Goal: Information Seeking & Learning: Learn about a topic

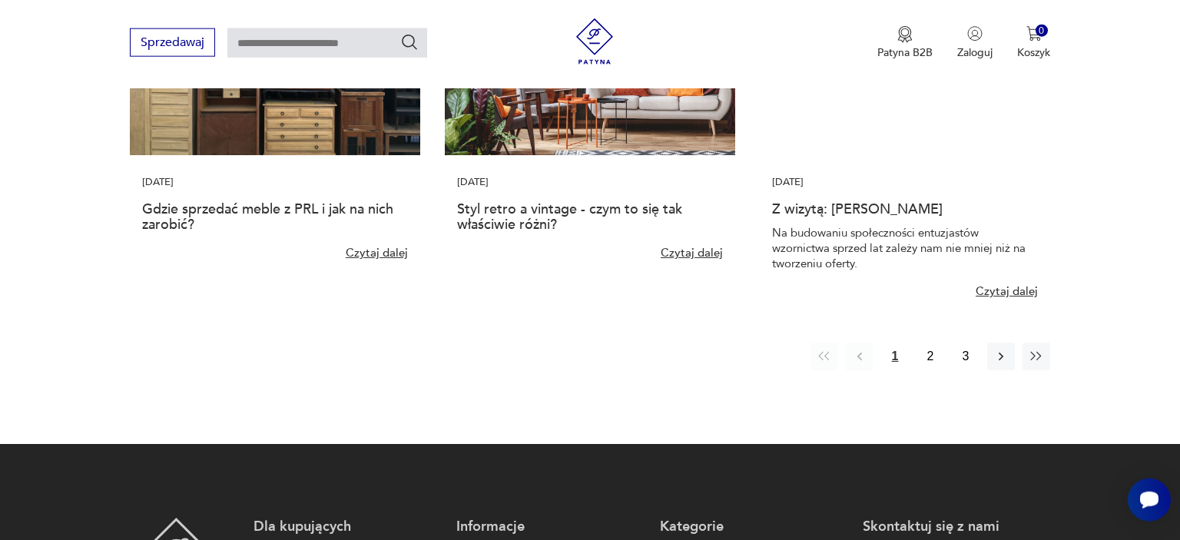
scroll to position [1297, 0]
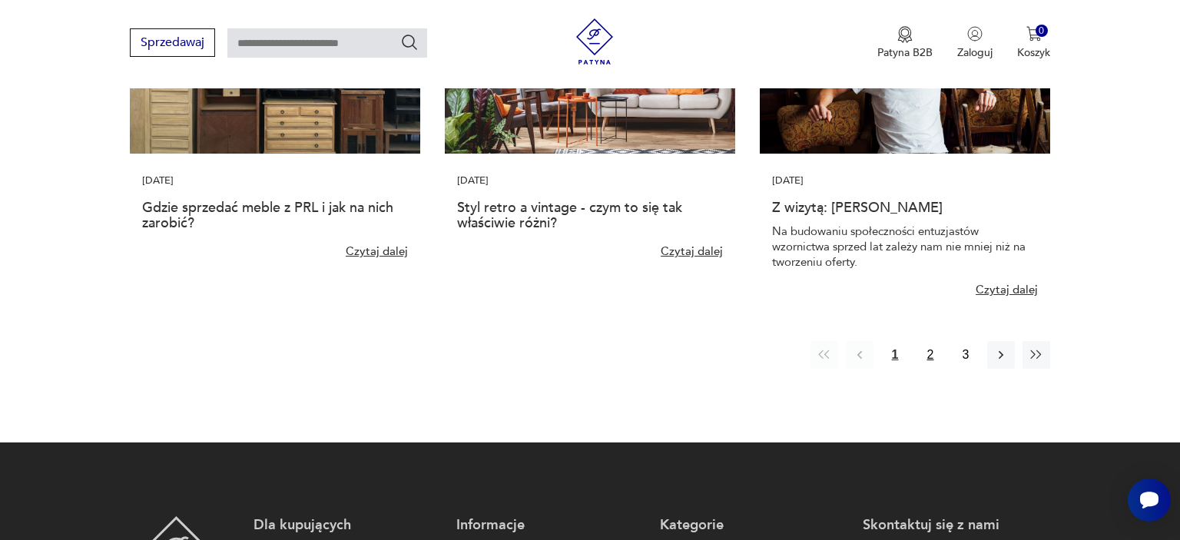
click at [932, 355] on button "2" at bounding box center [930, 355] width 28 height 28
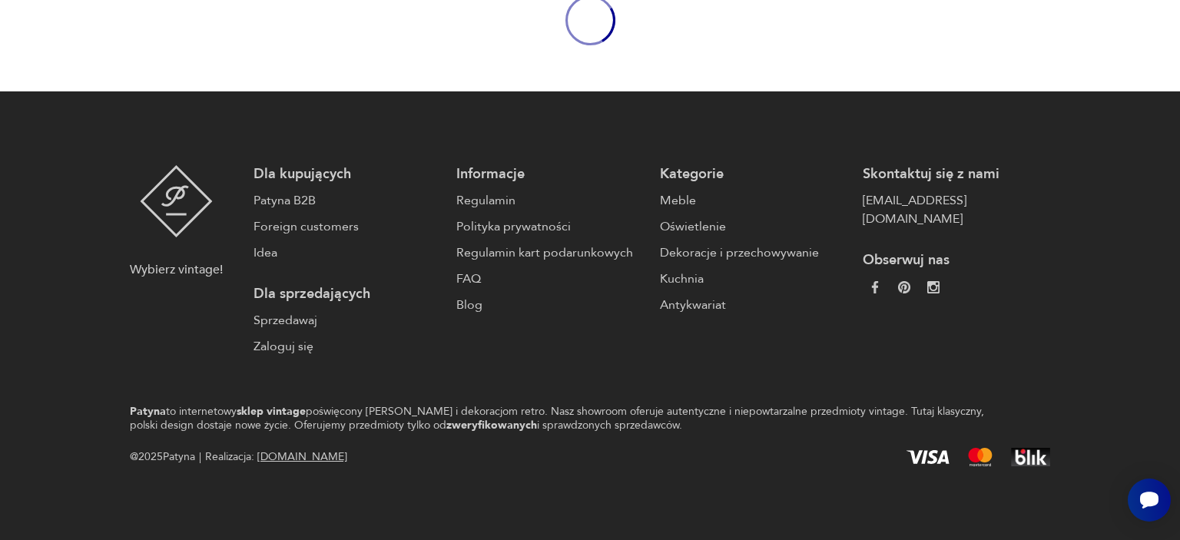
scroll to position [0, 0]
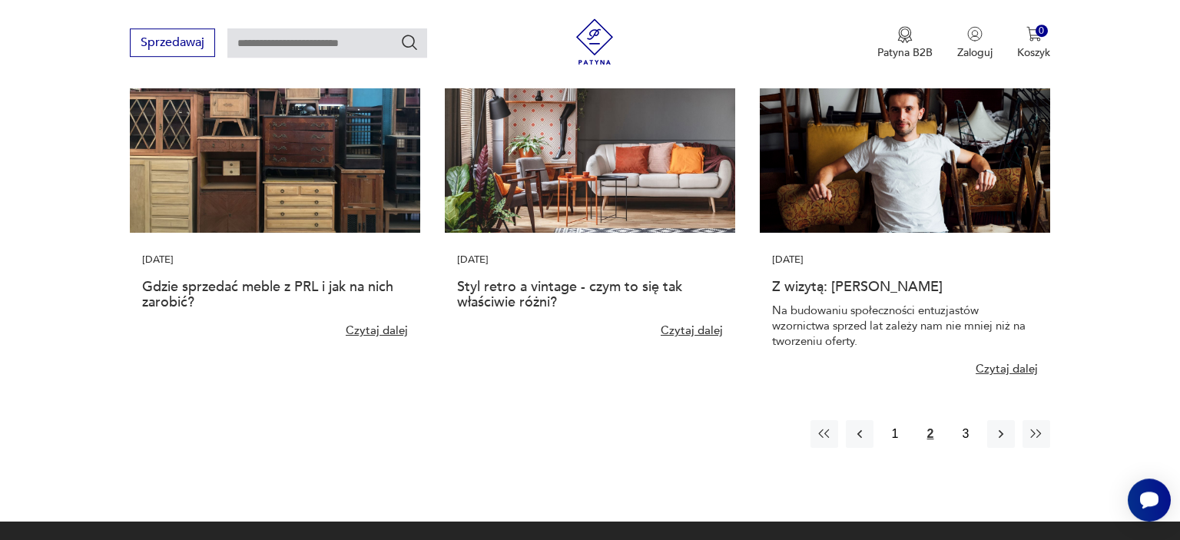
scroll to position [1297, 0]
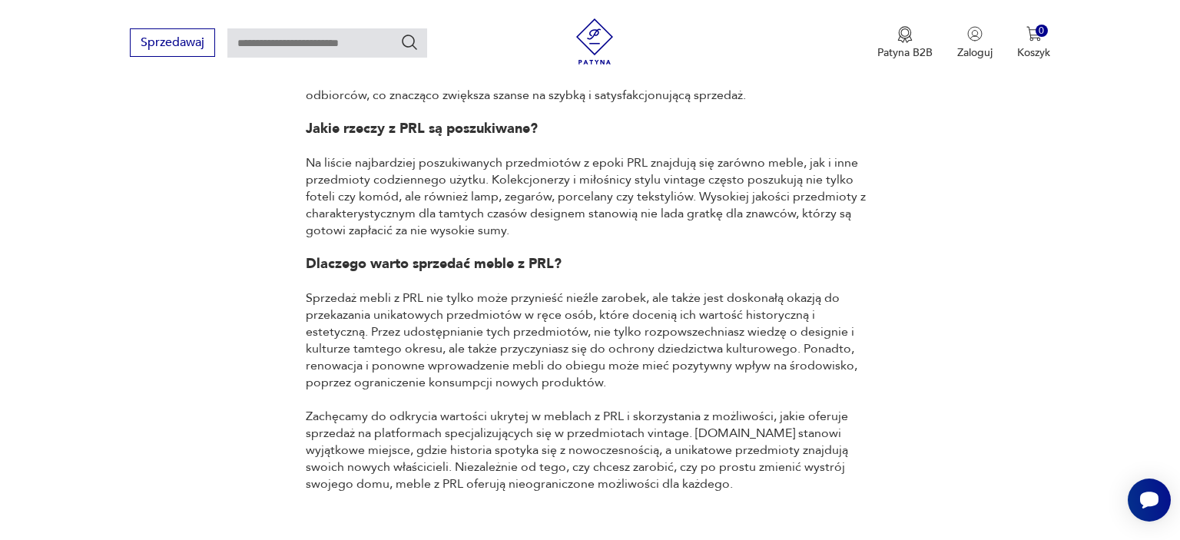
scroll to position [1946, 0]
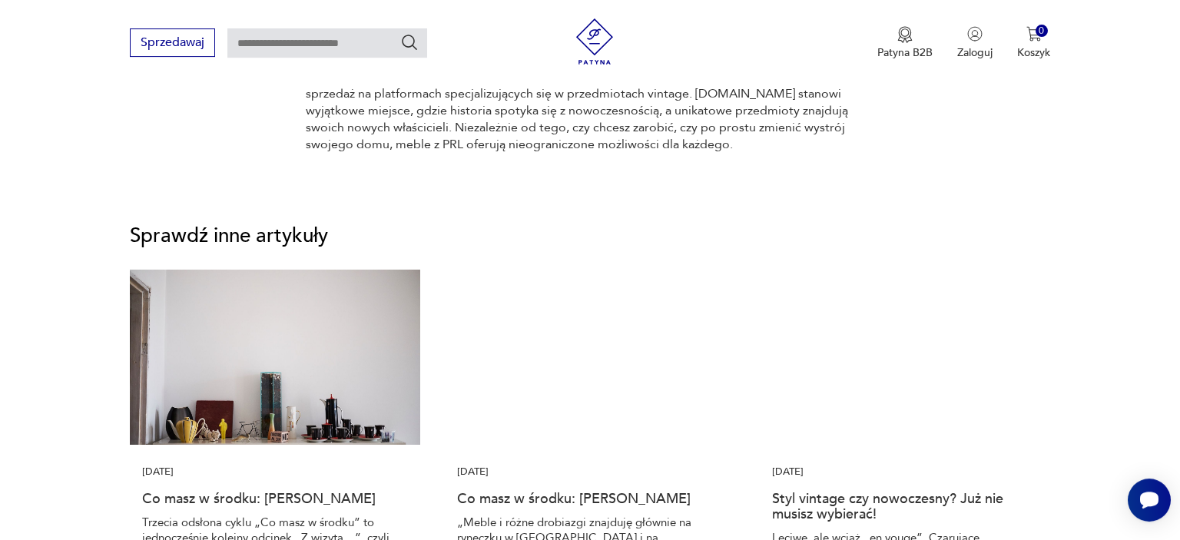
scroll to position [1703, 0]
